Goal: Download file/media

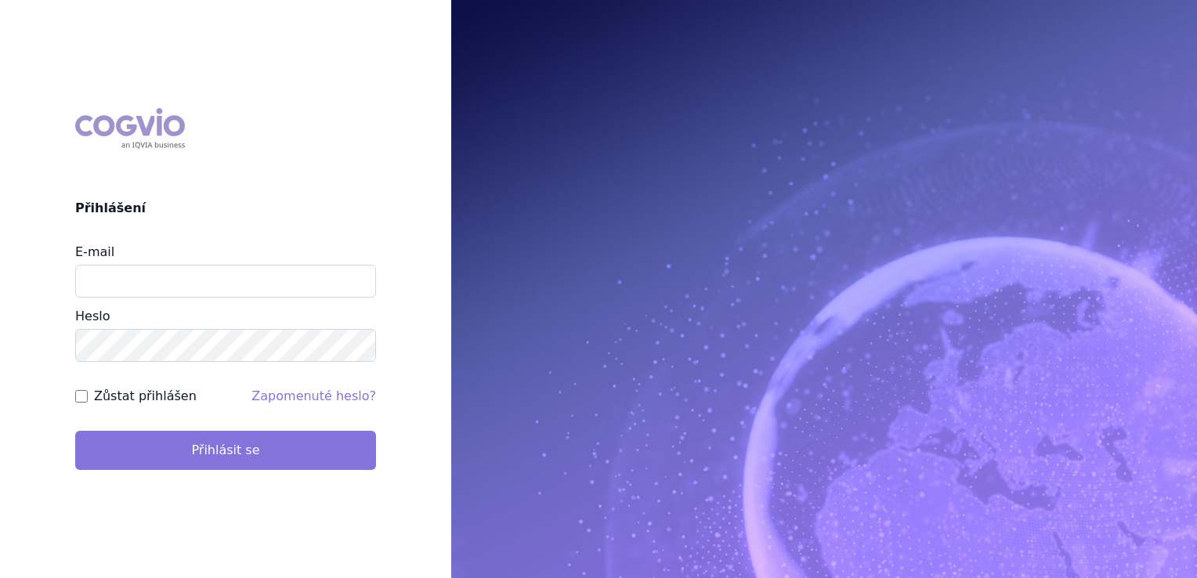
type input "jirihla@seznam.cz"
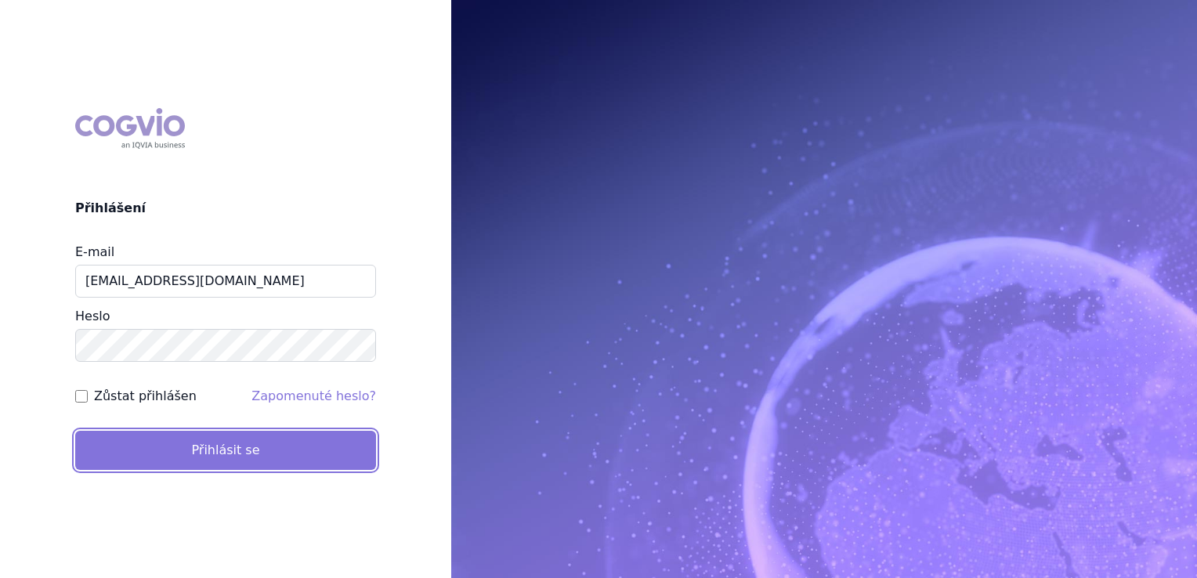
click at [228, 448] on button "Přihlásit se" at bounding box center [225, 450] width 301 height 39
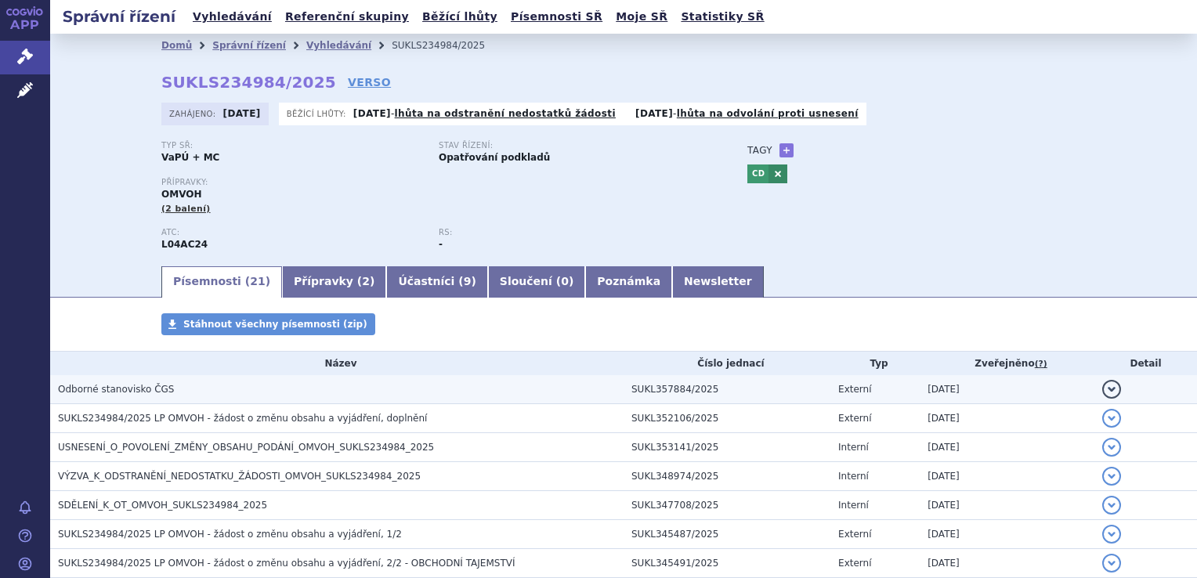
click at [124, 389] on span "Odborné stanovisko ČGS" at bounding box center [116, 389] width 116 height 11
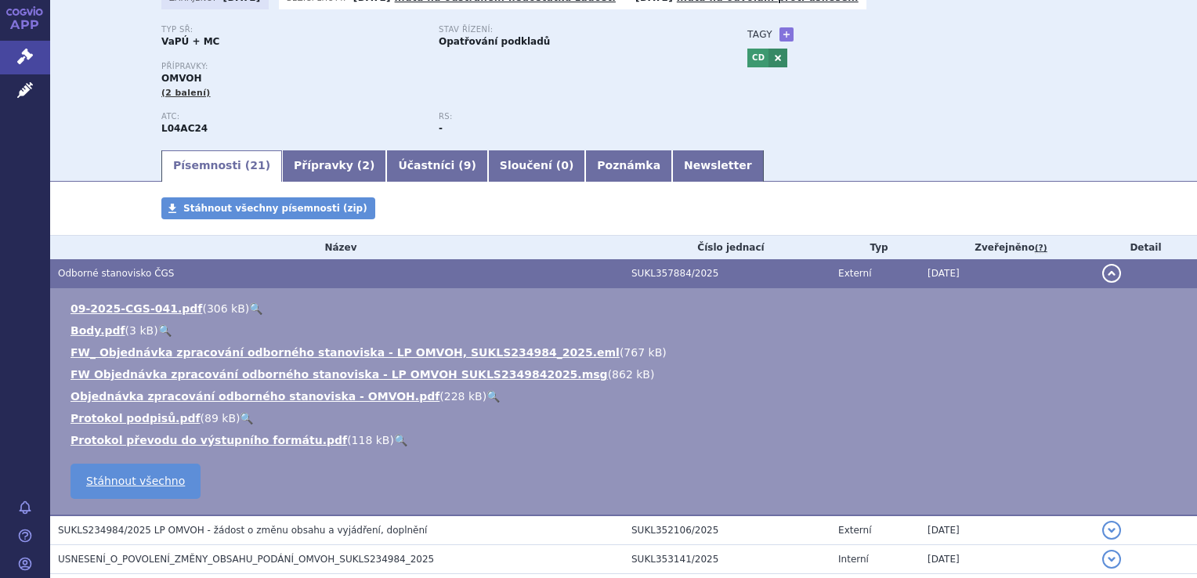
scroll to position [157, 0]
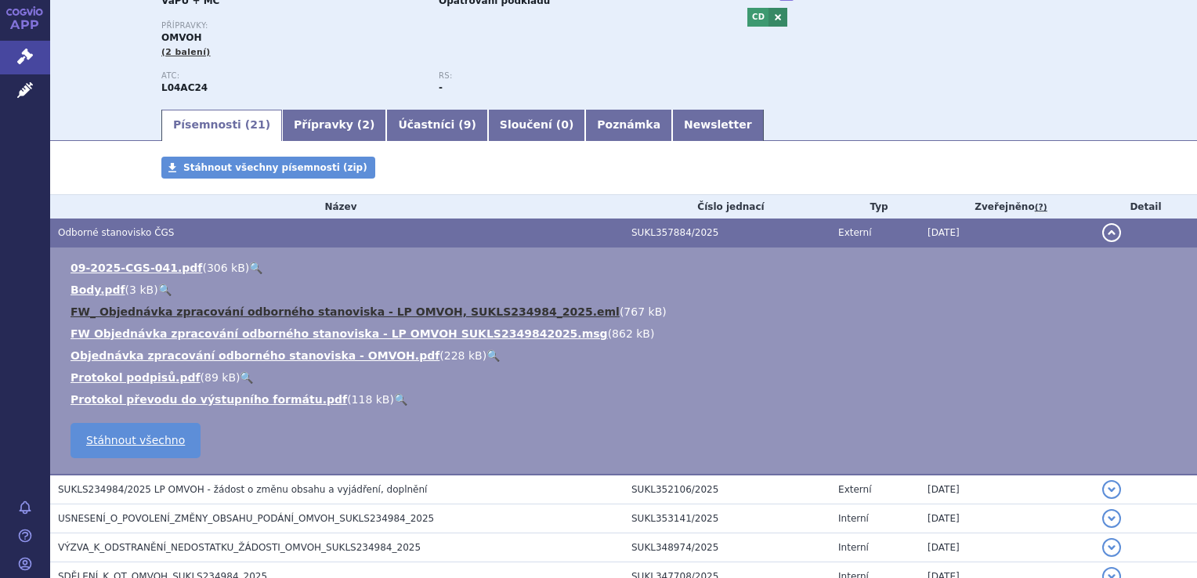
click at [374, 313] on link "FW_ Objednávka zpracování odborného stanoviska - LP OMVOH, SUKLS234984_2025.eml" at bounding box center [345, 312] width 549 height 13
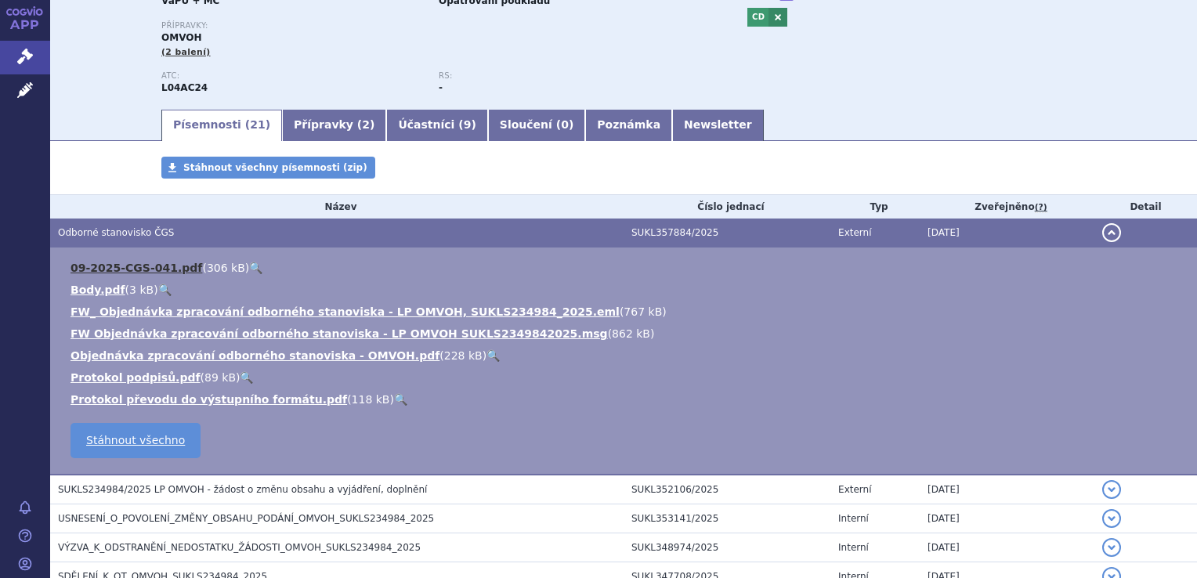
click at [125, 273] on link "09-2025-CGS-041.pdf" at bounding box center [137, 268] width 132 height 13
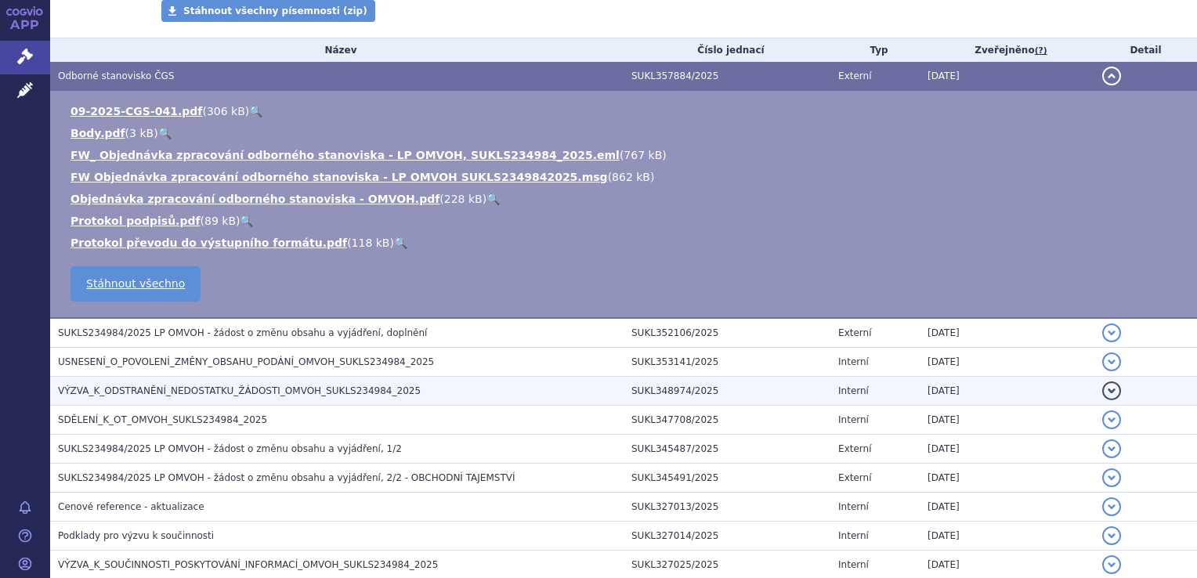
scroll to position [392, 0]
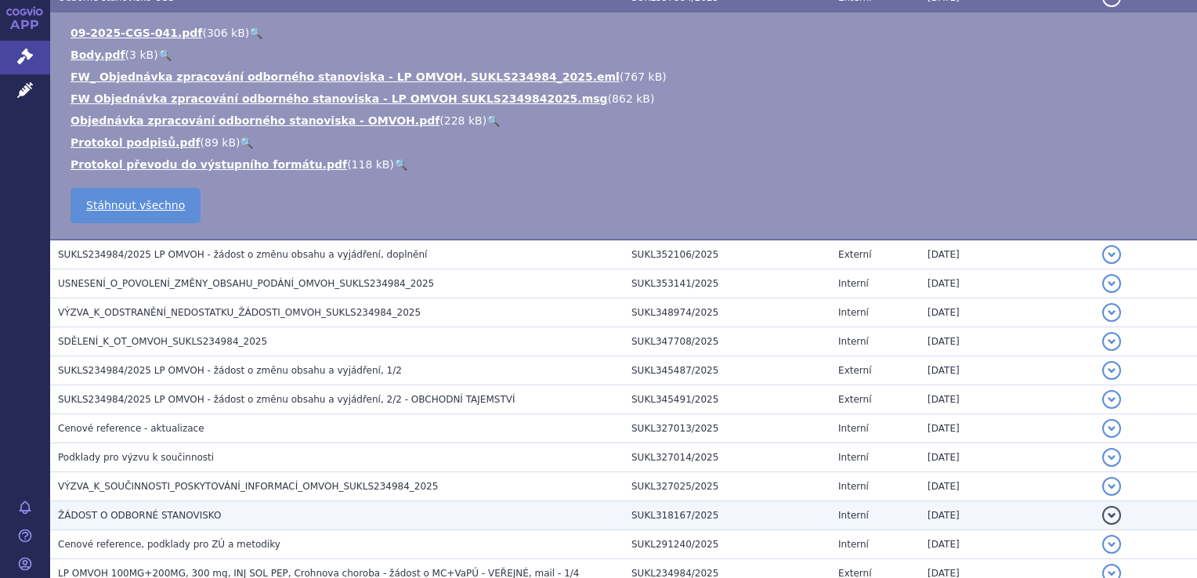
click at [173, 517] on span "ŽÁDOST O ODBORNÉ STANOVISKO" at bounding box center [139, 515] width 163 height 11
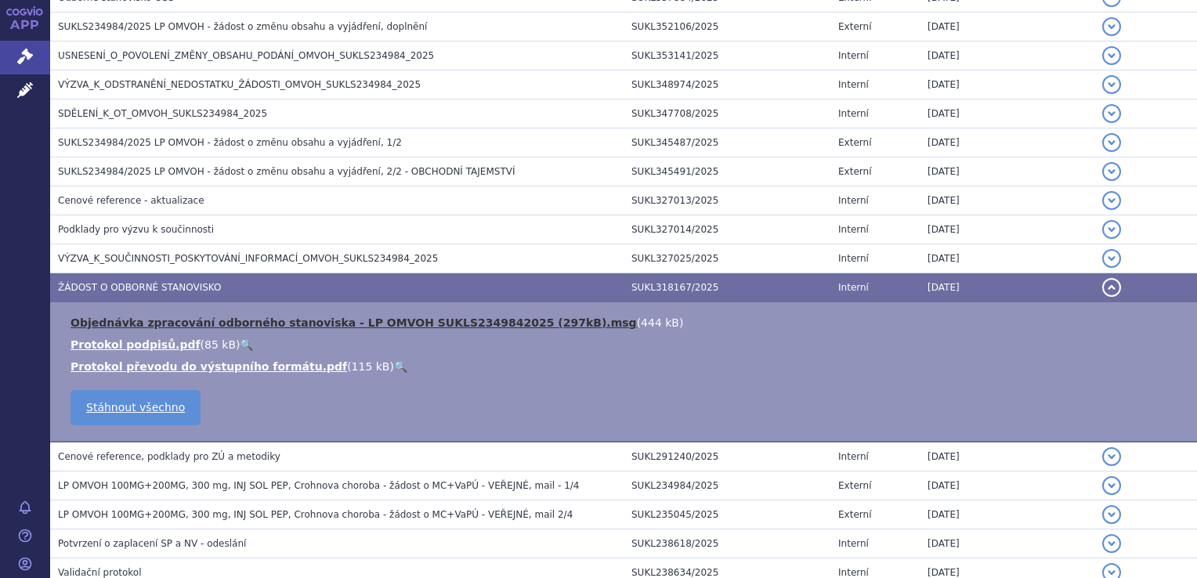
click at [280, 320] on link "Objednávka zpracování odborného stanoviska - LP OMVOH SUKLS2349842025 (297kB).m…" at bounding box center [354, 323] width 566 height 13
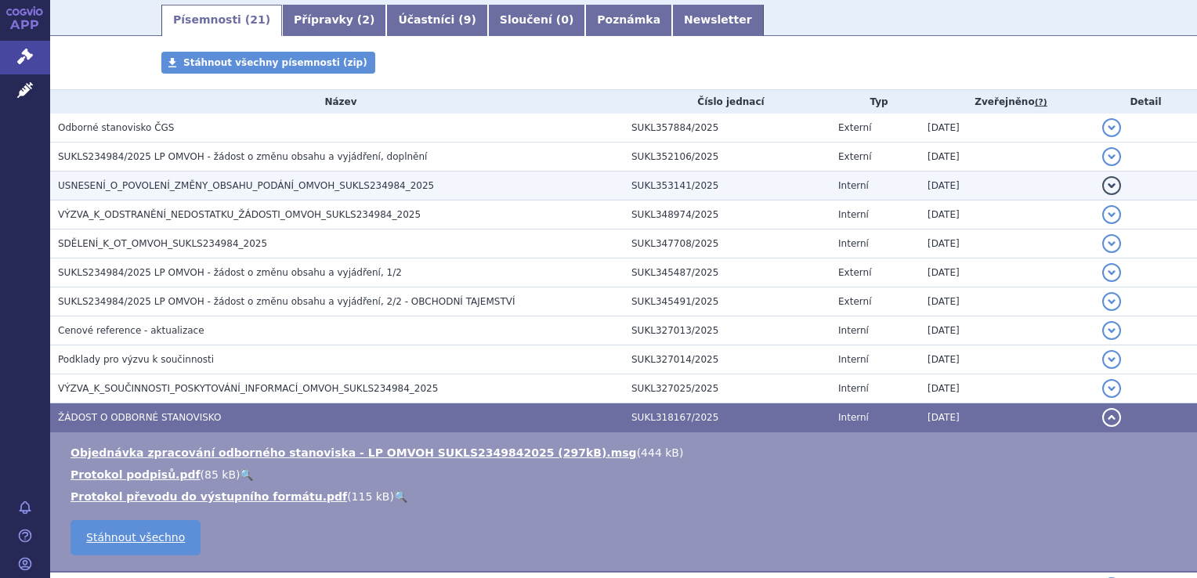
scroll to position [235, 0]
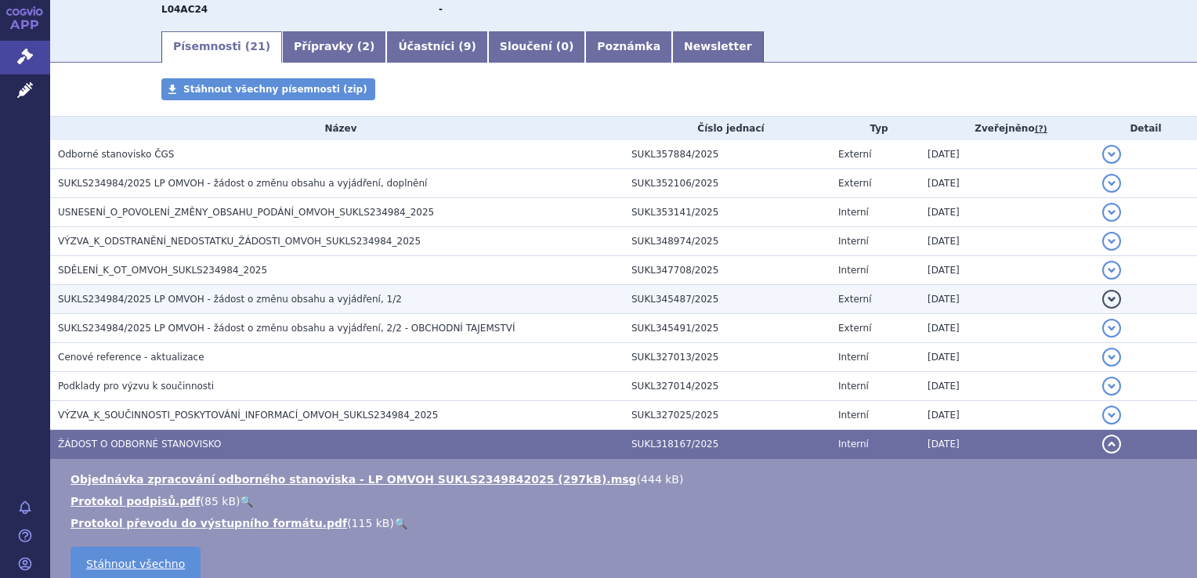
click at [329, 297] on span "SUKLS234984/2025 LP OMVOH - žádost o změnu obsahu a vyjádření, 1/2" at bounding box center [230, 299] width 344 height 11
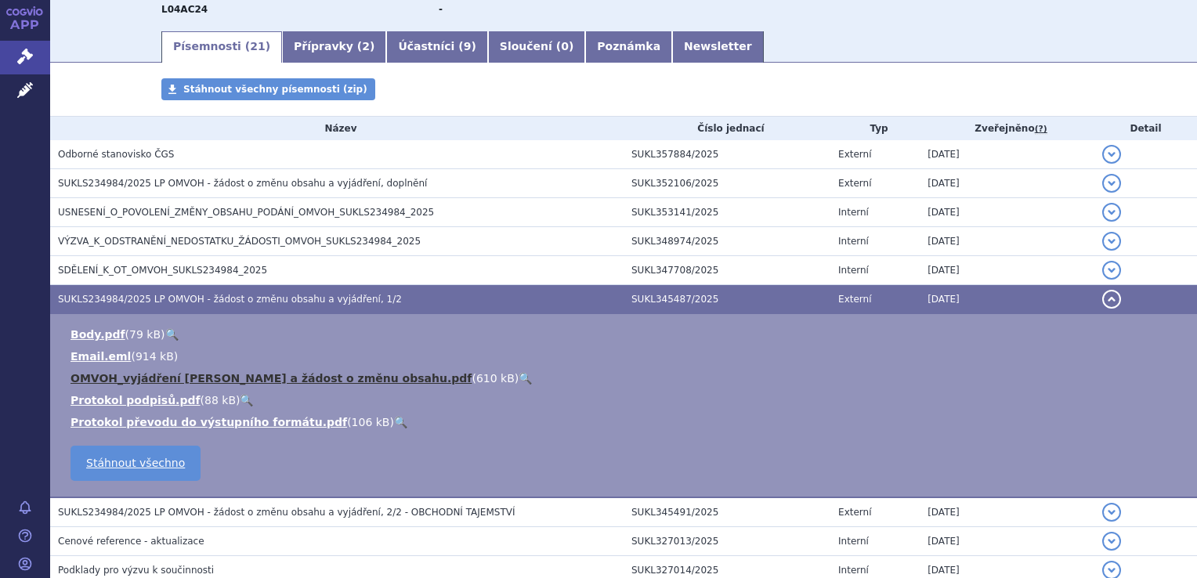
click at [279, 381] on link "OMVOH_vyjádření [PERSON_NAME] a žádost o změnu obsahu.pdf" at bounding box center [271, 378] width 401 height 13
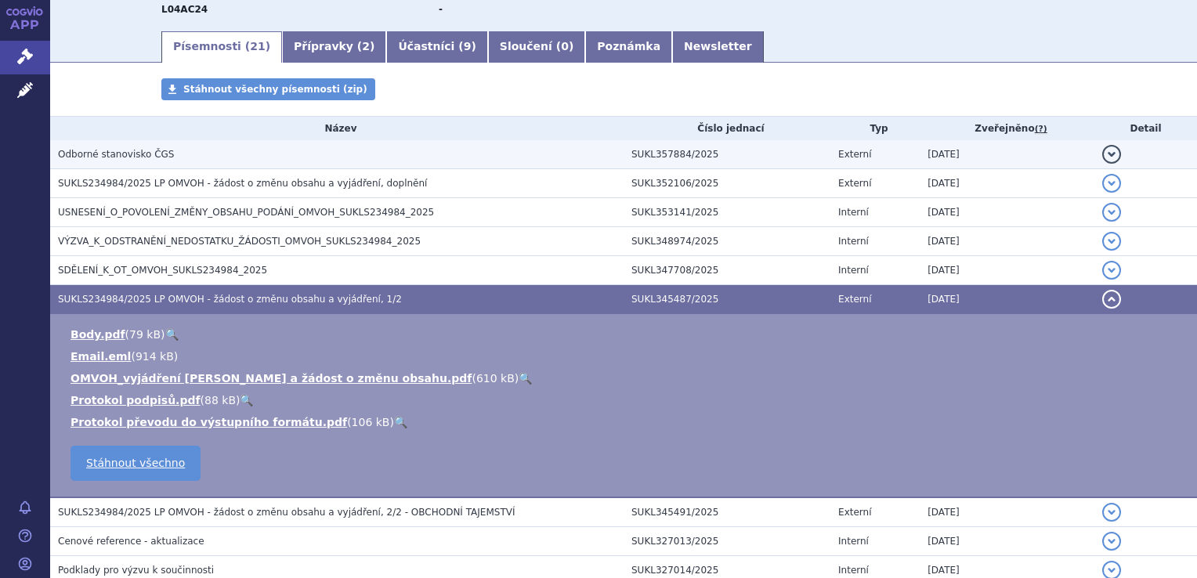
click at [141, 160] on span "Odborné stanovisko ČGS" at bounding box center [116, 154] width 116 height 11
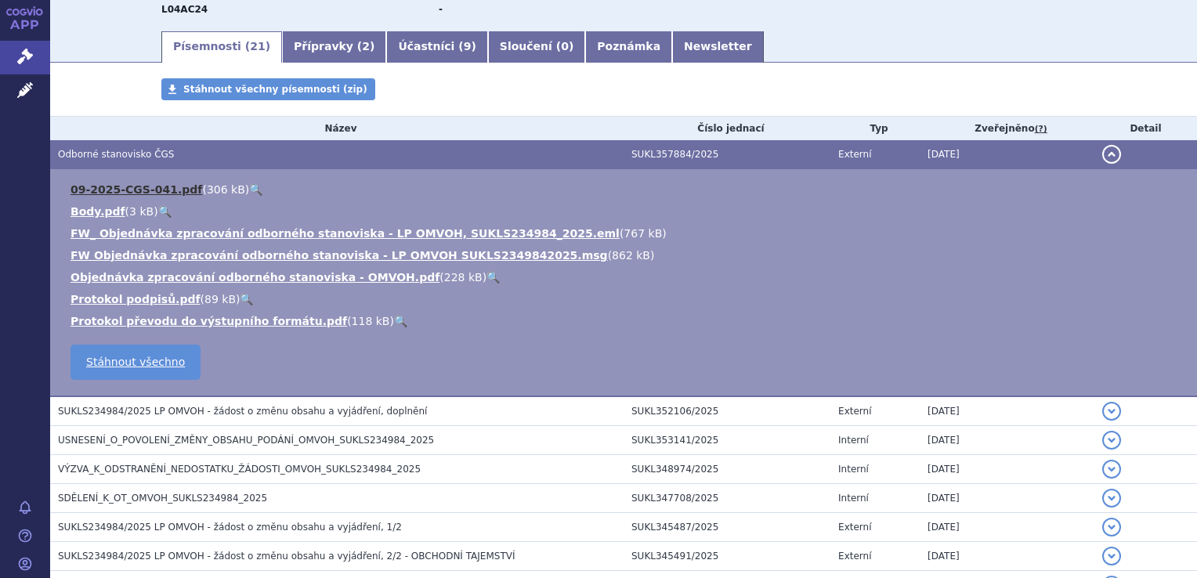
click at [165, 193] on link "09-2025-CGS-041.pdf" at bounding box center [137, 189] width 132 height 13
click at [146, 193] on link "09-2025-CGS-041.pdf" at bounding box center [137, 189] width 132 height 13
